Goal: Answer question/provide support: Share knowledge or assist other users

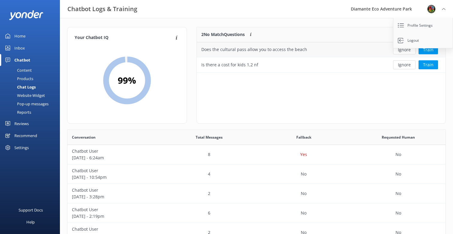
click at [269, 50] on div "Does the cultural pass allow you to access the beach" at bounding box center [254, 49] width 106 height 7
click at [431, 50] on button "Train" at bounding box center [428, 49] width 19 height 9
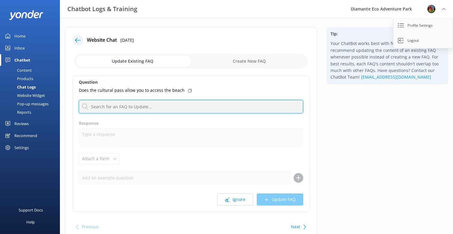
click at [96, 110] on input "text" at bounding box center [191, 106] width 225 height 13
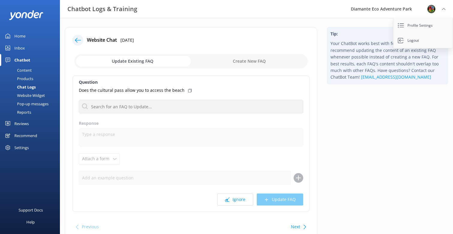
click at [254, 62] on input "checkbox" at bounding box center [191, 61] width 234 height 14
checkbox input "true"
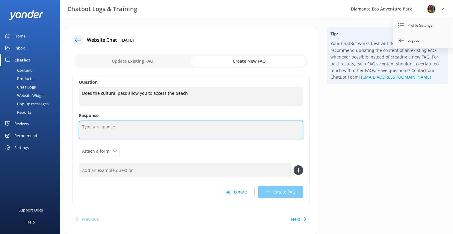
click at [93, 126] on textarea at bounding box center [191, 130] width 225 height 19
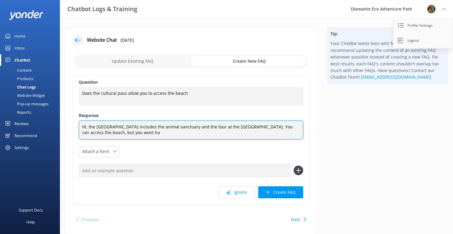
drag, startPoint x: 104, startPoint y: 133, endPoint x: 160, endPoint y: 135, distance: 55.5
click at [160, 135] on textarea "Hi, the Cultural Pass includes the animal sanctuary and the tour at the Cultura…" at bounding box center [191, 130] width 225 height 19
paste textarea "The Cultural Pass includes entry to the Animal Sanctuary and a guided tour of t…"
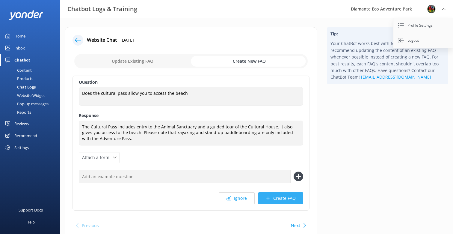
click at [286, 193] on button "Create FAQ" at bounding box center [280, 198] width 45 height 12
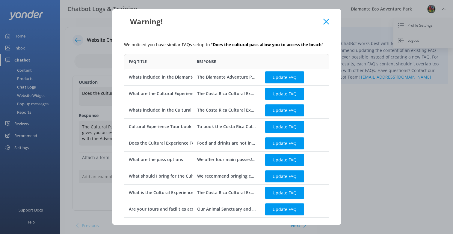
scroll to position [49, 0]
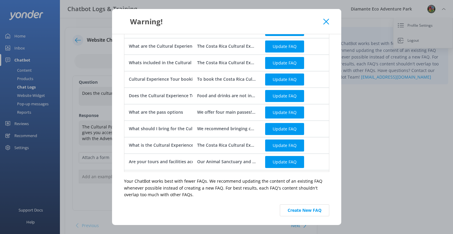
click at [325, 22] on icon at bounding box center [327, 22] width 6 height 6
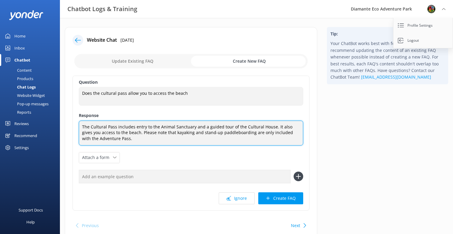
click at [139, 124] on textarea "The Cultural Pass includes entry to the Animal Sanctuary and a guided tour of t…" at bounding box center [191, 133] width 225 height 25
click at [275, 126] on textarea "The Cultural Pass includes entry to the Animal Sanctuary and a guided tour of t…" at bounding box center [191, 133] width 225 height 25
click at [281, 127] on textarea "The Cultural Pass includes entry to the Animal Sanctuary and a guided tour of t…" at bounding box center [191, 133] width 225 height 25
drag, startPoint x: 273, startPoint y: 127, endPoint x: 301, endPoint y: 126, distance: 27.9
click at [301, 126] on textarea "The Cultural Pass includes entry to the Animal Sanctuary and a guided tour of t…" at bounding box center [191, 133] width 225 height 25
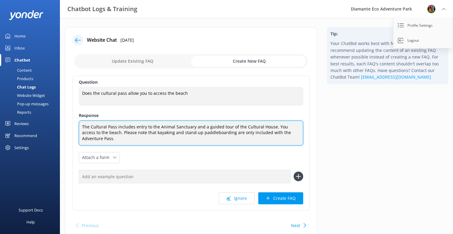
drag, startPoint x: 282, startPoint y: 127, endPoint x: 294, endPoint y: 127, distance: 12.3
click at [294, 127] on textarea "The Cultural Pass includes entry to the Animal Sanctuary and a guided tour of t…" at bounding box center [191, 133] width 225 height 25
drag, startPoint x: 101, startPoint y: 132, endPoint x: 105, endPoint y: 132, distance: 3.6
click at [105, 132] on textarea "The Cultural Pass includes entry to the Animal Sanctuary and a guided tour of t…" at bounding box center [191, 133] width 225 height 25
drag, startPoint x: 95, startPoint y: 140, endPoint x: 79, endPoint y: 121, distance: 25.3
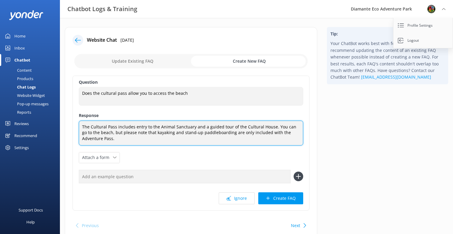
click at [79, 121] on div "The Cultural Pass includes entry to the Animal Sanctuary and a guided tour of t…" at bounding box center [191, 133] width 225 height 25
paste textarea "Beach access, kayaking,"
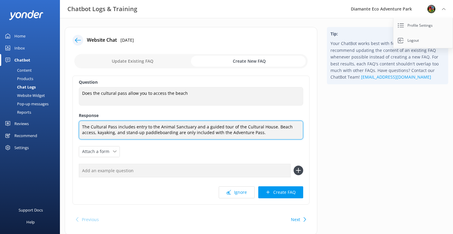
click at [140, 132] on textarea "The Cultural Pass includes entry to the Animal Sanctuary and a guided tour of t…" at bounding box center [191, 130] width 225 height 19
type textarea "The Cultural Pass includes entry to the Animal Sanctuary and a guided tour of t…"
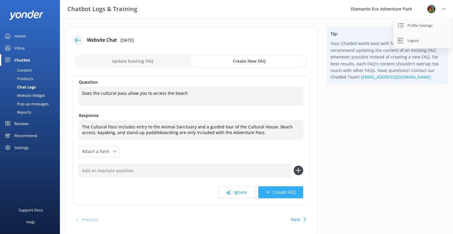
click at [283, 190] on button "Create FAQ" at bounding box center [280, 192] width 45 height 12
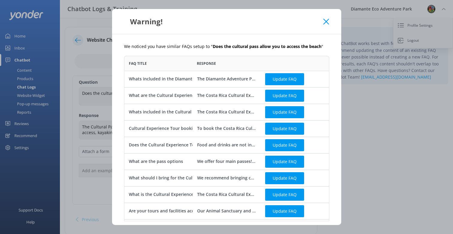
scroll to position [15, 0]
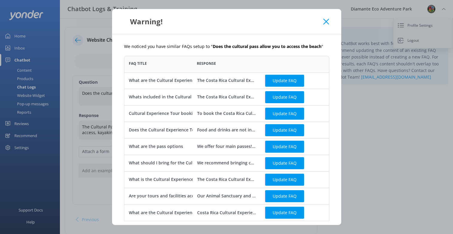
click at [327, 21] on use at bounding box center [327, 22] width 6 height 6
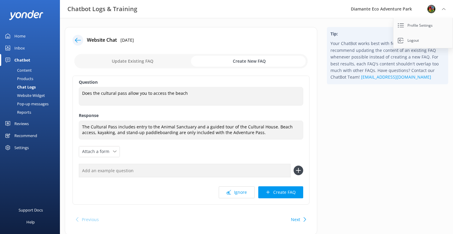
click at [131, 61] on input "checkbox" at bounding box center [191, 61] width 234 height 14
checkbox input "false"
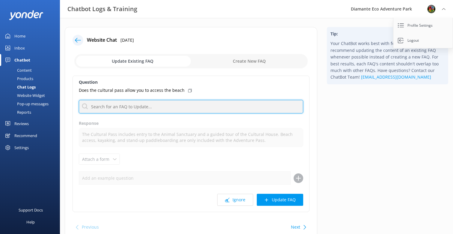
click at [103, 110] on input "text" at bounding box center [191, 106] width 225 height 13
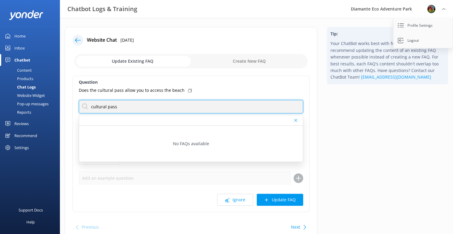
type input "cultural pass"
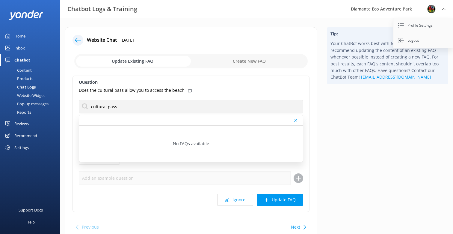
click at [26, 69] on div "Content" at bounding box center [18, 70] width 28 height 8
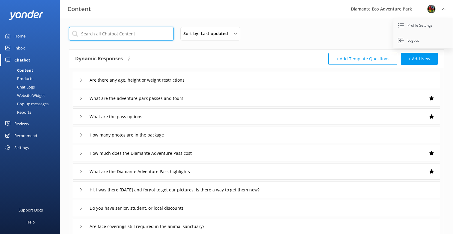
click at [103, 35] on input "text" at bounding box center [121, 33] width 105 height 13
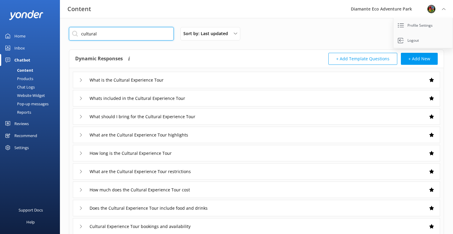
type input "cultural"
click at [81, 81] on icon at bounding box center [81, 80] width 4 height 4
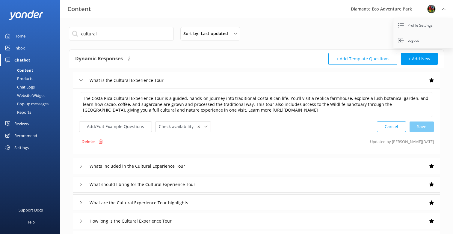
click at [82, 164] on icon at bounding box center [81, 166] width 4 height 4
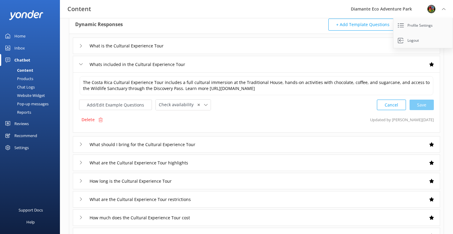
scroll to position [52, 0]
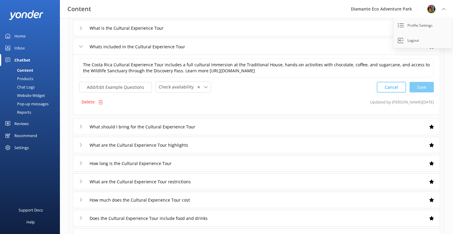
click at [83, 124] on div "What should I bring for the Cultural Experience Tour" at bounding box center [145, 127] width 132 height 10
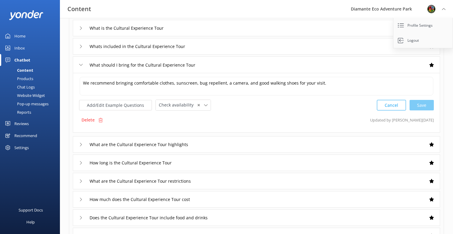
click at [79, 48] on icon at bounding box center [81, 47] width 4 height 4
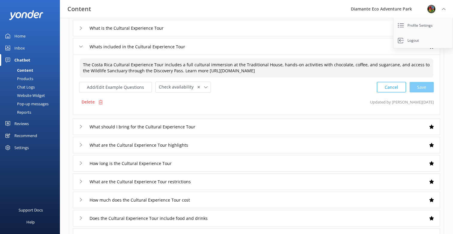
click at [372, 71] on textarea "The Costa Rica Cultural Experience Tour includes a full cultural immersion at t…" at bounding box center [257, 67] width 354 height 19
paste textarea "The Cultural Pass includes entry to the Animal Sanctuary and a guided tour of t…"
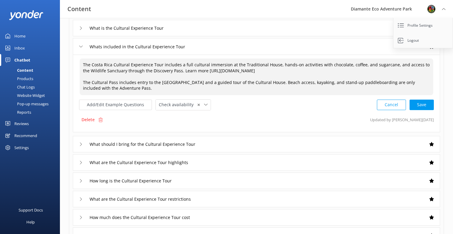
scroll to position [0, 0]
drag, startPoint x: 274, startPoint y: 82, endPoint x: 113, endPoint y: 80, distance: 161.3
click at [113, 80] on textarea "The Costa Rica Cultural Experience Tour includes a full cultural immersion at t…" at bounding box center [257, 76] width 354 height 37
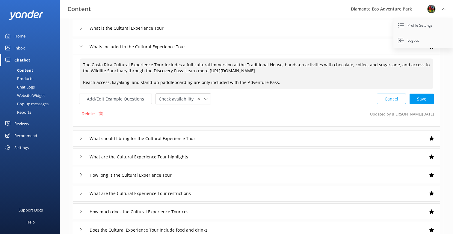
click at [421, 99] on div "Cancel Save" at bounding box center [405, 98] width 57 height 11
type textarea "The Costa Rica Cultural Experience Tour includes a full cultural immersion at t…"
click at [19, 49] on div "Inbox" at bounding box center [19, 48] width 10 height 12
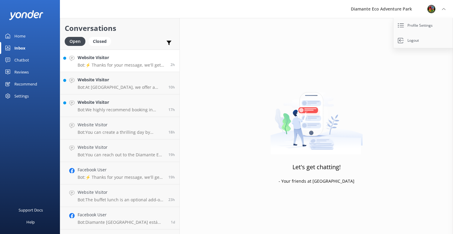
click at [136, 63] on p "Bot: ⚡ Thanks for your message, we'll get back to you as soon as we can. You're…" at bounding box center [122, 64] width 88 height 5
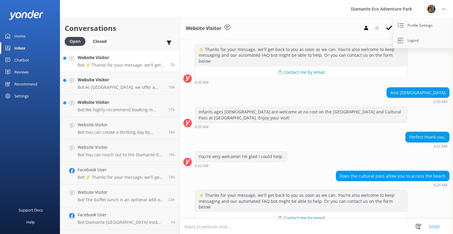
scroll to position [76, 0]
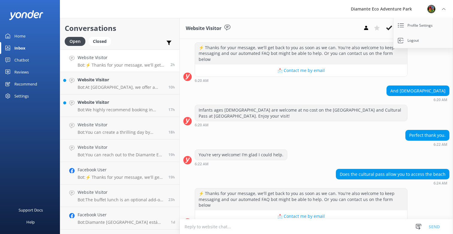
click at [215, 224] on textarea at bounding box center [316, 226] width 273 height 15
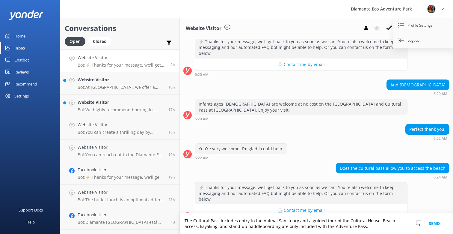
scroll to position [82, 0]
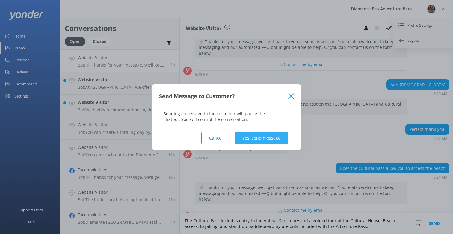
type textarea "The Cultural Pass includes entry to the Animal Sanctuary and a guided tour of t…"
click at [270, 136] on button "Yes, send message" at bounding box center [261, 138] width 53 height 12
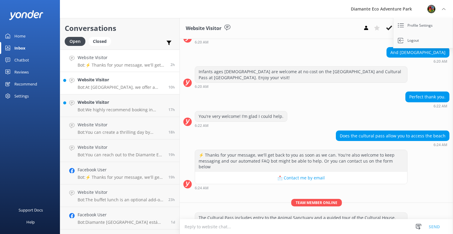
scroll to position [0, 0]
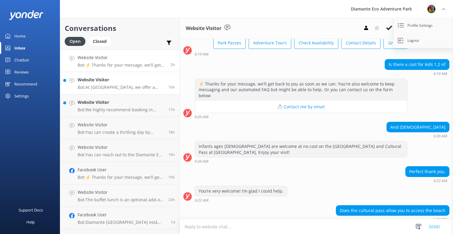
click at [98, 84] on div "Website Visitor Bot: At Diamante Eco Adventure Park, we offer a variety of thri…" at bounding box center [121, 82] width 86 height 13
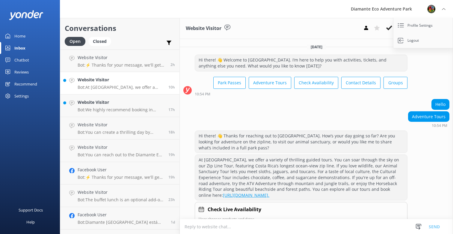
scroll to position [15, 0]
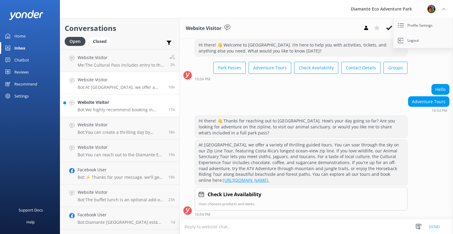
click at [89, 114] on link "Website Visitor Bot: We highly recommend booking in advance to secure your pref…" at bounding box center [119, 105] width 119 height 22
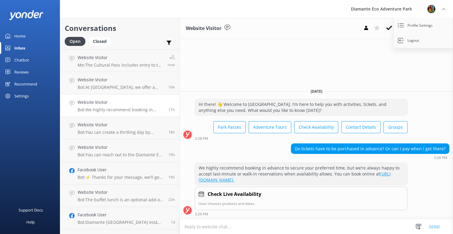
click at [17, 61] on div "Chatbot" at bounding box center [21, 60] width 15 height 12
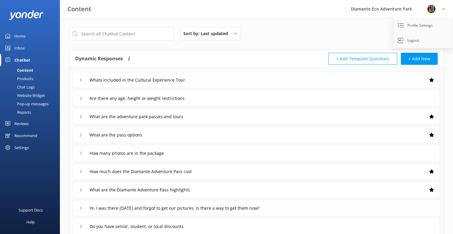
click at [17, 47] on div "Inbox" at bounding box center [19, 48] width 10 height 12
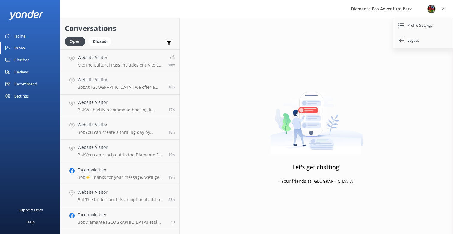
click at [25, 37] on div "Home" at bounding box center [19, 36] width 11 height 12
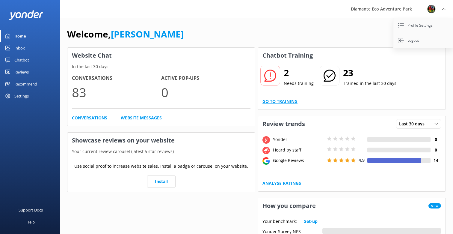
click at [290, 102] on link "Go to Training" at bounding box center [280, 101] width 35 height 7
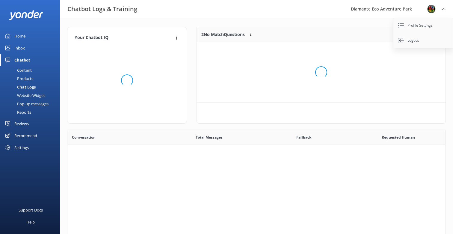
scroll to position [45, 249]
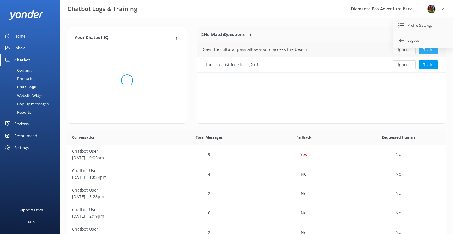
click at [431, 52] on button "Train" at bounding box center [428, 49] width 19 height 9
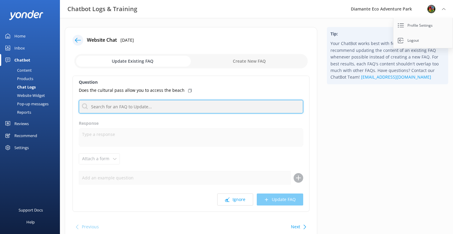
click at [109, 111] on input "text" at bounding box center [191, 106] width 225 height 13
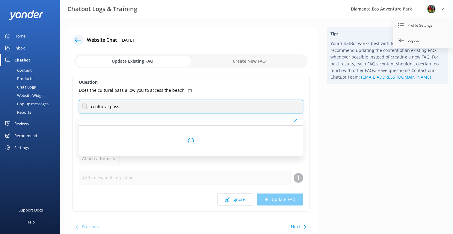
click at [94, 106] on input "ccultural pass" at bounding box center [191, 106] width 225 height 13
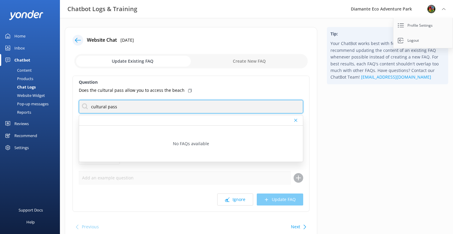
click at [127, 108] on input "cultural pass" at bounding box center [191, 106] width 225 height 13
drag, startPoint x: 120, startPoint y: 106, endPoint x: 101, endPoint y: 108, distance: 18.3
click at [101, 108] on input "cultural pass" at bounding box center [191, 106] width 225 height 13
click at [106, 107] on input "cultural pass" at bounding box center [191, 106] width 225 height 13
drag, startPoint x: 118, startPoint y: 107, endPoint x: 59, endPoint y: 107, distance: 58.8
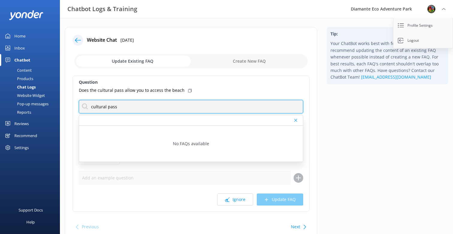
click at [59, 107] on div "Chatbot Logs & Training Diamante Eco Adventure Park Profile Settings Logout Hom…" at bounding box center [226, 139] width 453 height 242
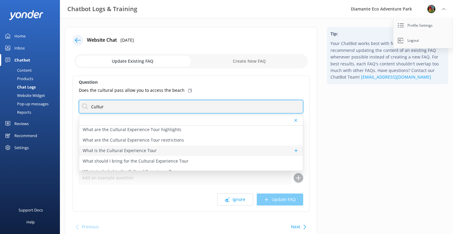
scroll to position [49, 0]
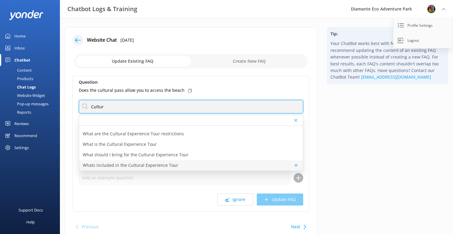
type input "Cultur"
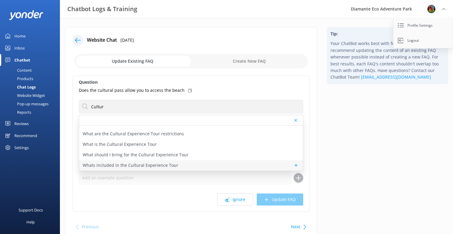
click at [136, 162] on p "Whats included in the Cultural Experience Tour" at bounding box center [131, 165] width 96 height 7
type textarea "The Costa Rica Cultural Experience Tour includes a full cultural immersion at t…"
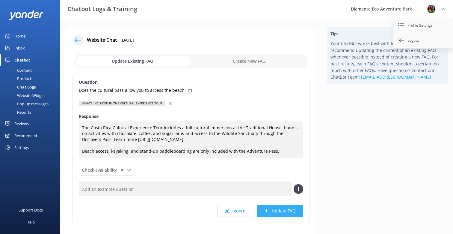
click at [275, 216] on button "Update FAQ" at bounding box center [280, 211] width 46 height 12
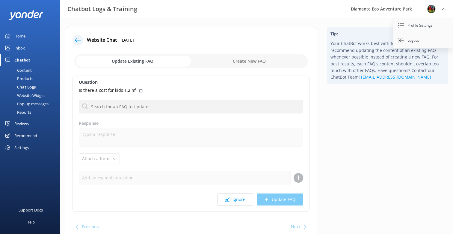
click at [76, 40] on use at bounding box center [78, 40] width 6 height 4
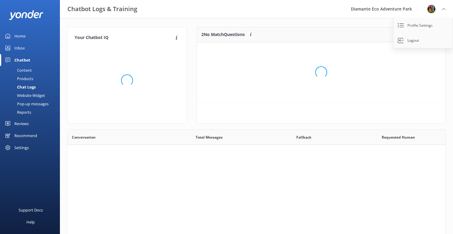
scroll to position [30, 249]
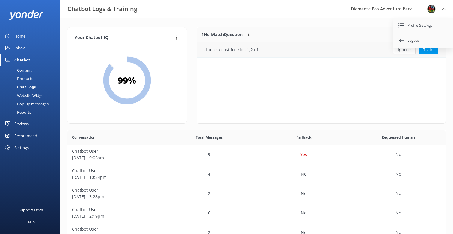
click at [214, 50] on div "Is there a cost for kids 1,2 nf" at bounding box center [229, 49] width 57 height 7
click at [434, 50] on button "Train" at bounding box center [428, 49] width 19 height 9
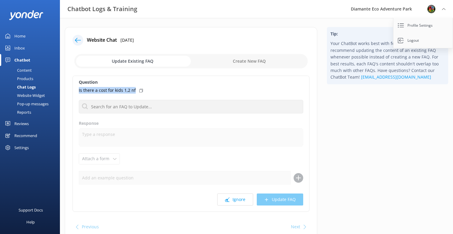
drag, startPoint x: 135, startPoint y: 89, endPoint x: 79, endPoint y: 90, distance: 55.8
click at [79, 90] on div "Is there a cost for kids 1,2 nf" at bounding box center [191, 90] width 225 height 7
copy p "Is there a cost for kids 1,2 nf"
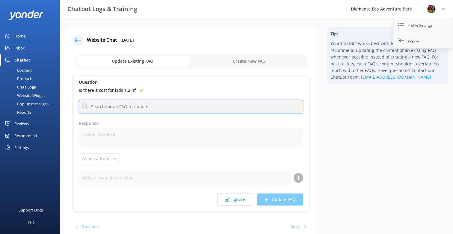
click at [94, 110] on input "text" at bounding box center [191, 106] width 225 height 13
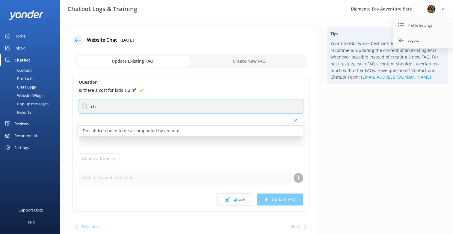
type input "c"
type input "i"
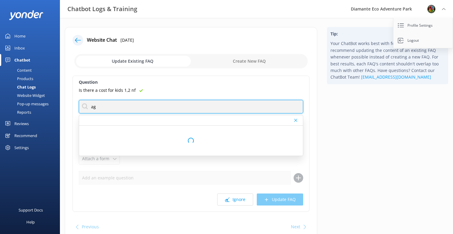
type input "a"
type input "restriction"
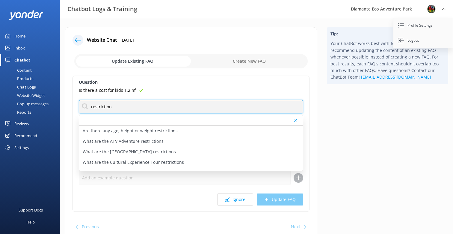
drag, startPoint x: 116, startPoint y: 107, endPoint x: 70, endPoint y: 107, distance: 46.5
click at [70, 107] on div "Website Chat 17th Sep 2025 Update Existing FAQ Create New FAQ Question Is there…" at bounding box center [191, 134] width 253 height 215
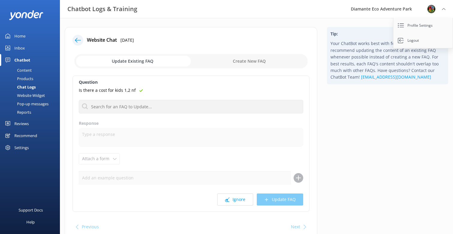
click at [95, 89] on p "Is there a cost for kids 1,2 nf" at bounding box center [107, 90] width 57 height 7
copy div "Is there a cost for kids 1,2 nf"
click at [237, 64] on input "checkbox" at bounding box center [191, 61] width 234 height 14
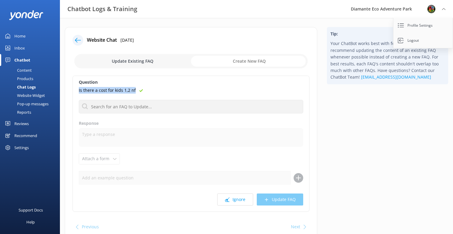
checkbox input "true"
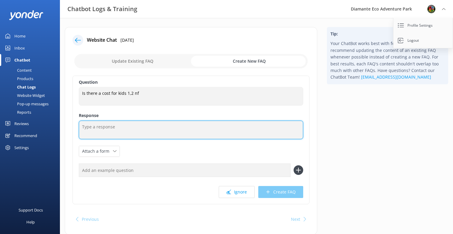
click at [92, 126] on textarea at bounding box center [191, 130] width 225 height 19
paste textarea "Children under 4 years old enter free of charge. They can enjoy the Discovery P…"
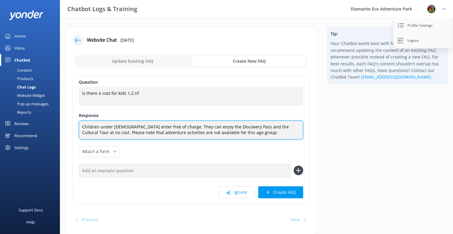
type textarea "Children under 4 years old enter free of charge. They can enjoy the Discovery P…"
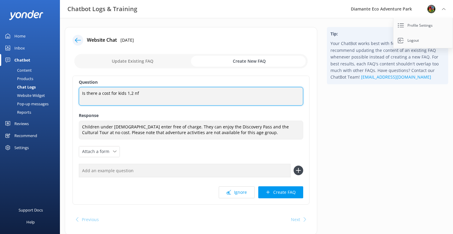
drag, startPoint x: 141, startPoint y: 92, endPoint x: 129, endPoint y: 93, distance: 11.7
click at [129, 93] on textarea "Is there a cost for kids 1,2 nf" at bounding box center [191, 96] width 225 height 19
click at [129, 96] on textarea "Is there a cost for kids 1. year old" at bounding box center [191, 96] width 225 height 19
type textarea "Is there a cost for kids 1 or 2 year old"
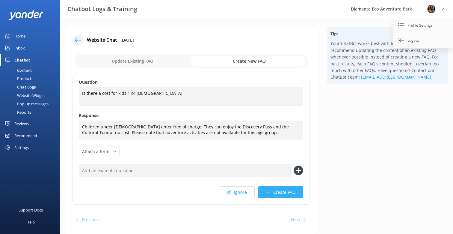
click at [286, 193] on button "Create FAQ" at bounding box center [280, 192] width 45 height 12
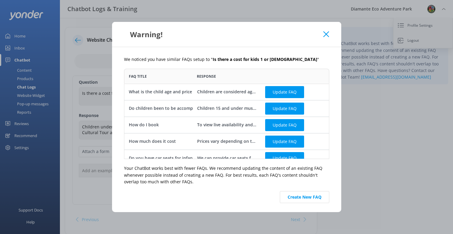
scroll to position [90, 205]
click at [321, 39] on div "Warning!" at bounding box center [224, 34] width 200 height 10
click at [329, 34] on icon at bounding box center [327, 34] width 6 height 6
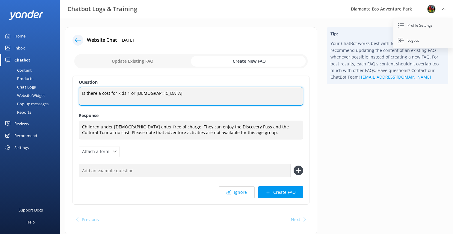
click at [127, 95] on textarea "Is there a cost for kids 1 or 2 year old" at bounding box center [191, 96] width 225 height 19
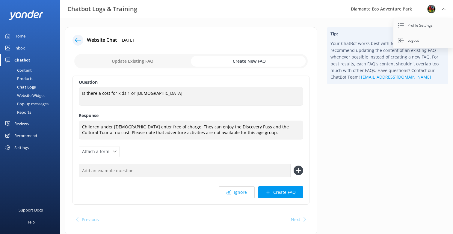
click at [161, 59] on input "checkbox" at bounding box center [191, 61] width 234 height 14
checkbox input "false"
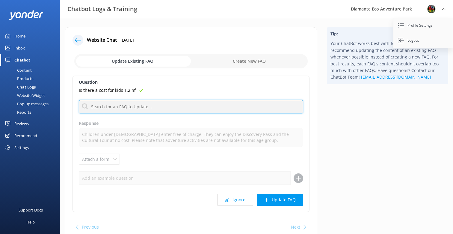
click at [105, 109] on input "text" at bounding box center [191, 106] width 225 height 13
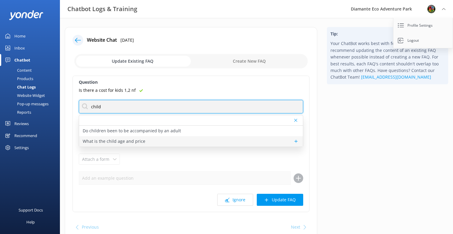
type input "child"
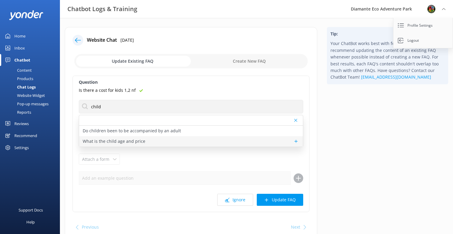
click at [124, 141] on p "What is the child age and price" at bounding box center [114, 141] width 63 height 7
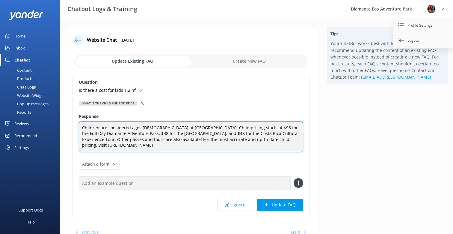
click at [116, 152] on textarea "Children are considered ages 5 to 10 at Diamante Eco Adventure Park. Child pric…" at bounding box center [191, 136] width 225 height 31
paste textarea "Children under 4 years old enter free of charge. They can enjoy the Discovery P…"
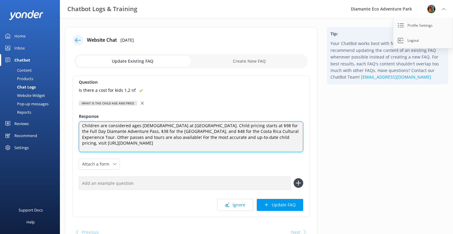
scroll to position [0, 0]
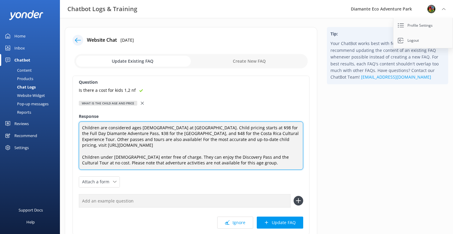
drag, startPoint x: 237, startPoint y: 170, endPoint x: 80, endPoint y: 162, distance: 157.0
click at [80, 162] on textarea "Children are considered ages 5 to 10 at Diamante Eco Adventure Park. Child pric…" at bounding box center [191, 145] width 225 height 48
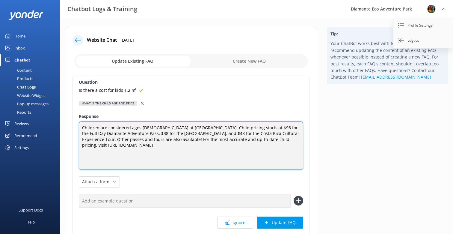
scroll to position [2, 0]
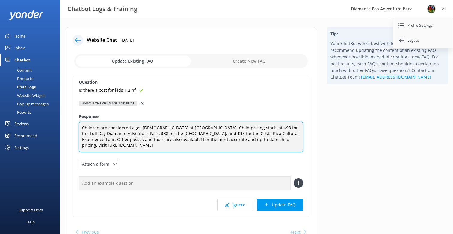
click at [141, 138] on textarea "Children are considered ages 5 to 10 at Diamante Eco Adventure Park. Child pric…" at bounding box center [191, 136] width 225 height 31
paste textarea "Children under 4 years old enter free of charge. They can enjoy the Discovery P…"
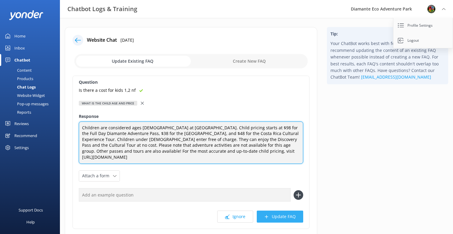
type textarea "Children are considered ages 5 to 10 at Diamante Eco Adventure Park. Child pric…"
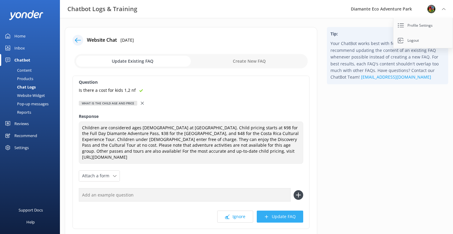
click at [282, 220] on button "Update FAQ" at bounding box center [280, 216] width 46 height 12
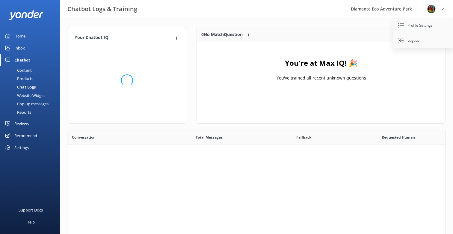
scroll to position [75, 249]
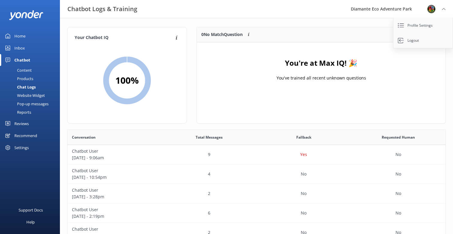
click at [12, 48] on link "Inbox" at bounding box center [30, 48] width 60 height 12
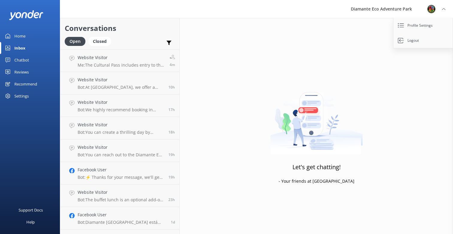
click at [17, 61] on div "Chatbot" at bounding box center [21, 60] width 15 height 12
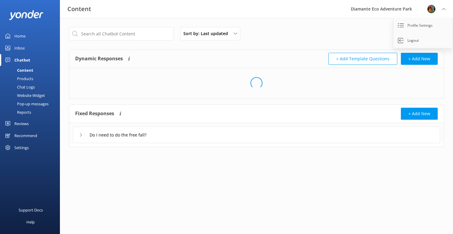
click at [22, 111] on div "Reports" at bounding box center [18, 112] width 28 height 8
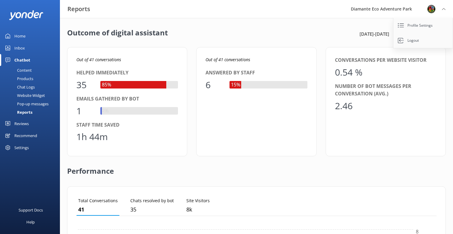
click at [28, 70] on div "Content" at bounding box center [18, 70] width 28 height 8
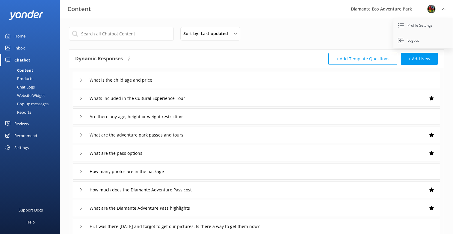
click at [19, 31] on div "Home" at bounding box center [19, 36] width 11 height 12
